Goal: Task Accomplishment & Management: Manage account settings

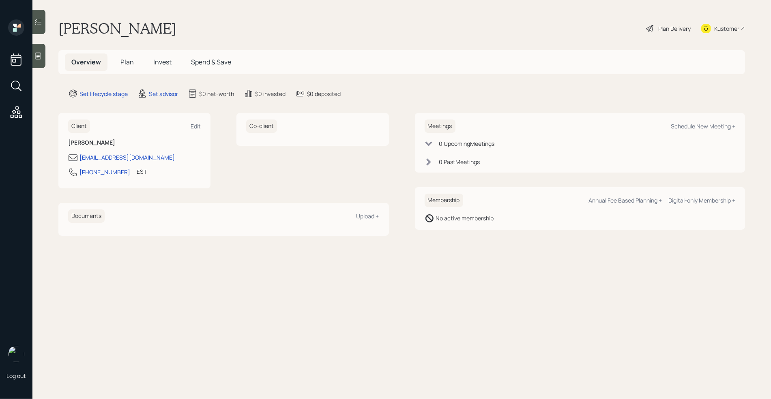
click at [735, 29] on div "Kustomer" at bounding box center [726, 28] width 25 height 9
click at [35, 47] on div at bounding box center [38, 56] width 13 height 24
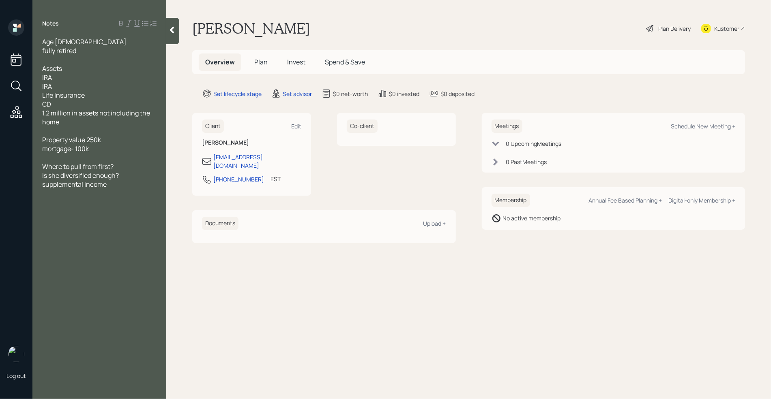
click at [115, 188] on div "supplemental income" at bounding box center [99, 184] width 114 height 9
click at [75, 161] on div at bounding box center [99, 157] width 114 height 9
click at [74, 165] on div "incom3" at bounding box center [99, 166] width 114 height 9
click at [59, 174] on div at bounding box center [99, 175] width 114 height 9
click at [83, 199] on div at bounding box center [99, 202] width 114 height 9
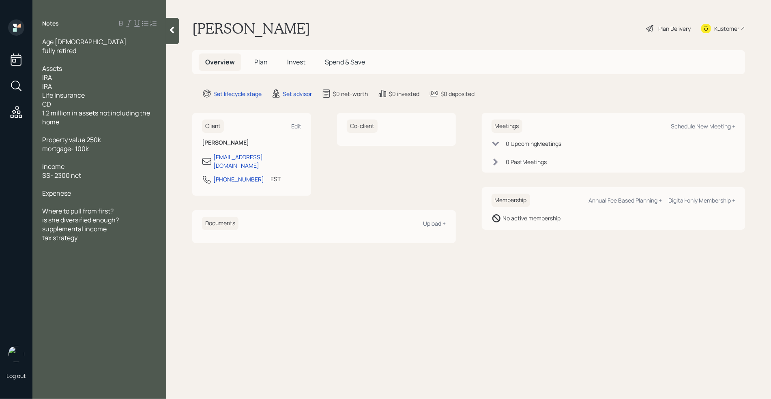
click at [81, 197] on div "Expenese" at bounding box center [99, 193] width 114 height 9
click at [702, 126] on div "Schedule New Meeting +" at bounding box center [703, 126] width 64 height 8
select select "round-robin"
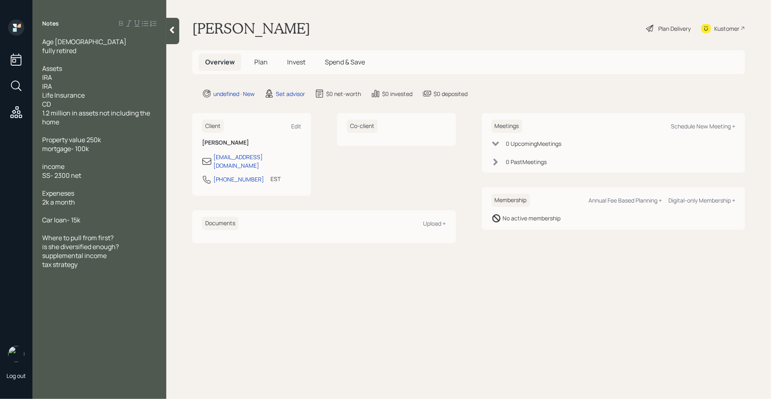
click at [67, 132] on div at bounding box center [99, 130] width 114 height 9
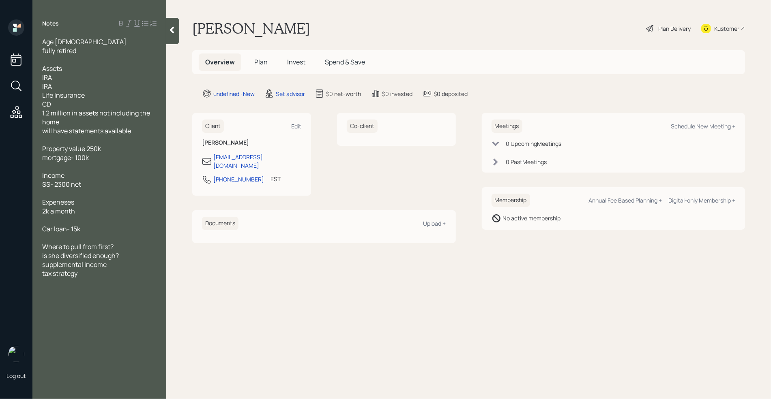
click at [124, 258] on div "is she diversified enough?" at bounding box center [99, 255] width 114 height 9
click at [97, 237] on div at bounding box center [99, 238] width 114 height 9
click at [175, 31] on icon at bounding box center [172, 30] width 8 height 8
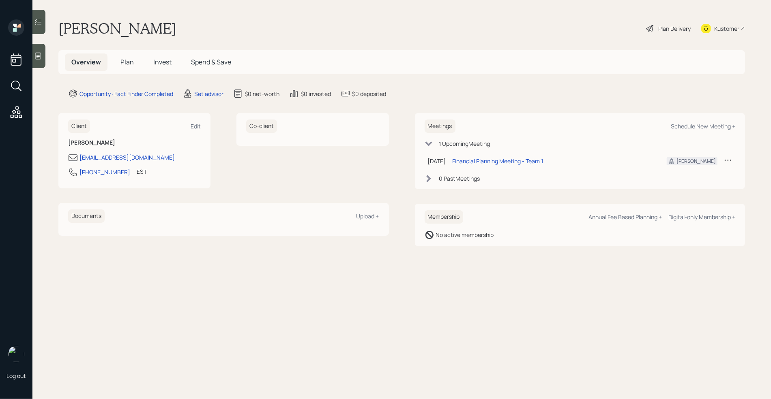
click at [39, 60] on div at bounding box center [38, 56] width 13 height 24
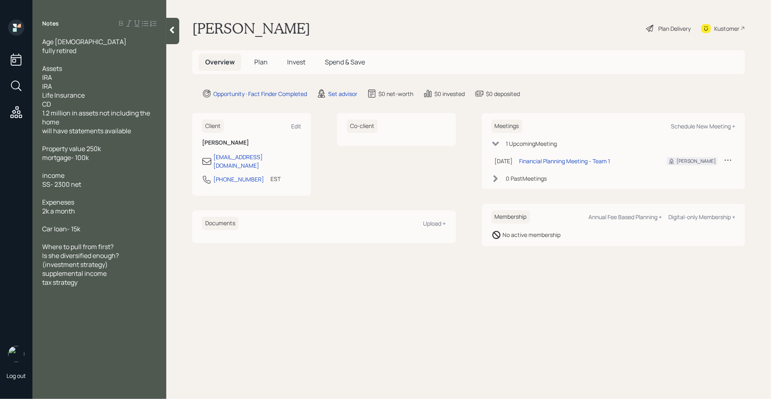
click at [43, 43] on span "Age [DEMOGRAPHIC_DATA] fully retired" at bounding box center [84, 46] width 84 height 18
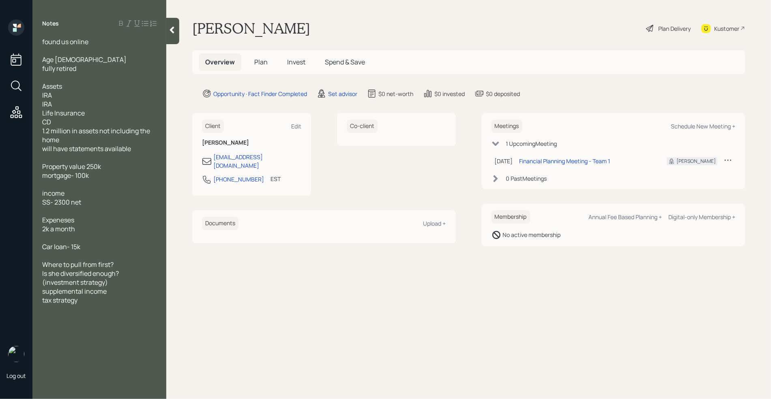
click at [175, 35] on div at bounding box center [172, 31] width 13 height 26
